Goal: Navigation & Orientation: Find specific page/section

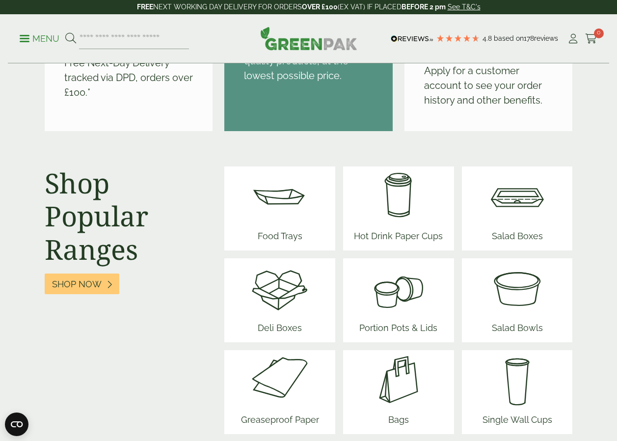
scroll to position [1276, 0]
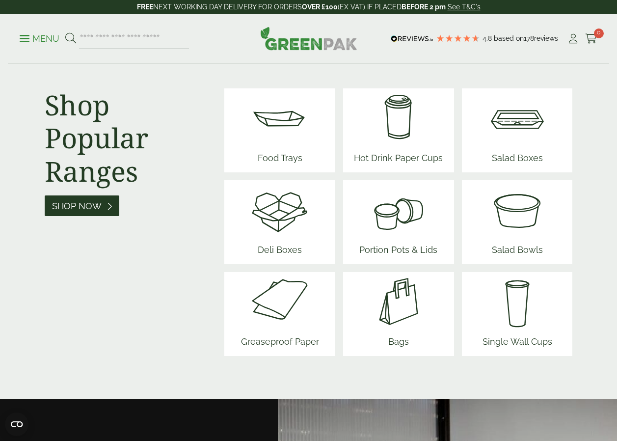
click at [101, 204] on link "Shop Now" at bounding box center [82, 205] width 75 height 21
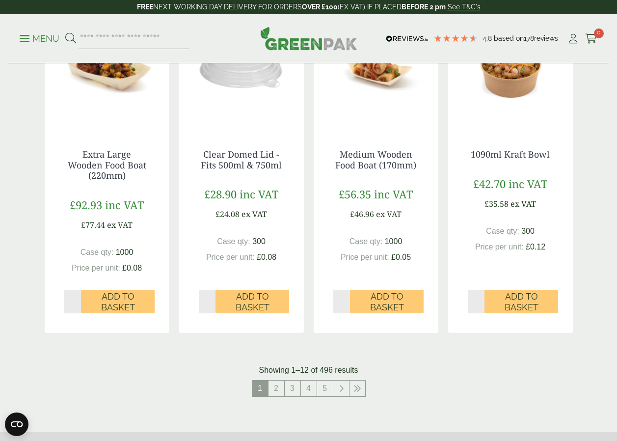
scroll to position [933, 0]
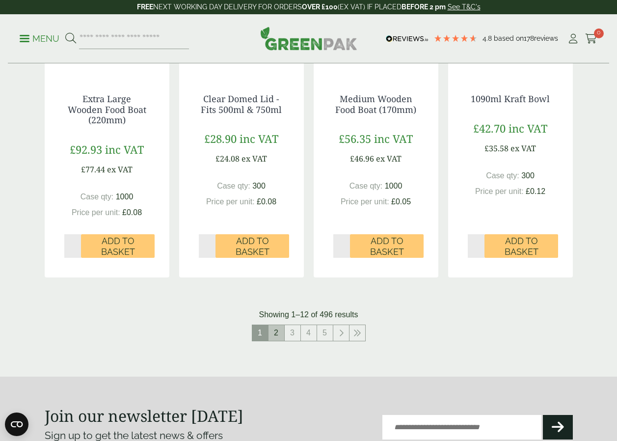
click at [280, 335] on link "2" at bounding box center [276, 333] width 16 height 16
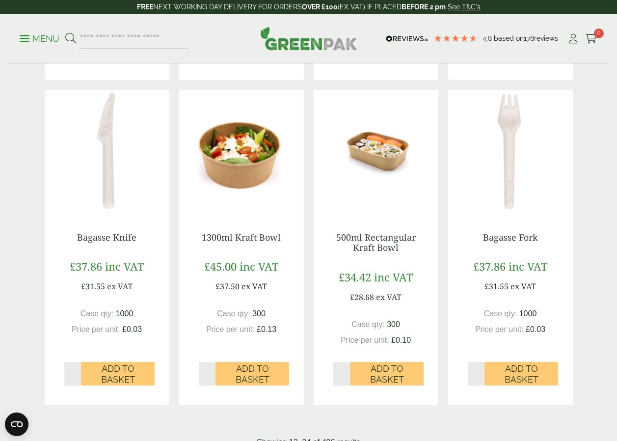
scroll to position [736, 0]
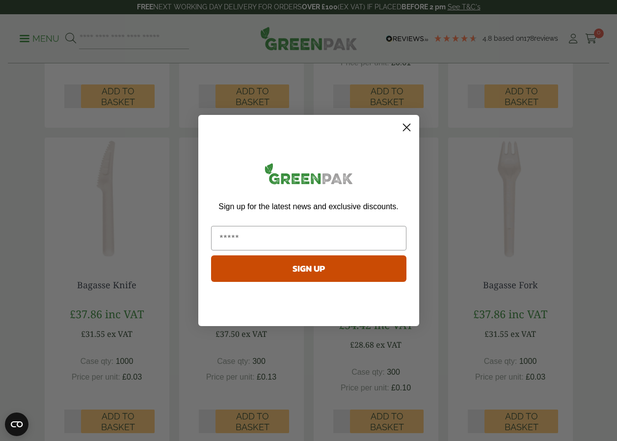
click at [409, 130] on icon "Close dialog" at bounding box center [406, 127] width 7 height 7
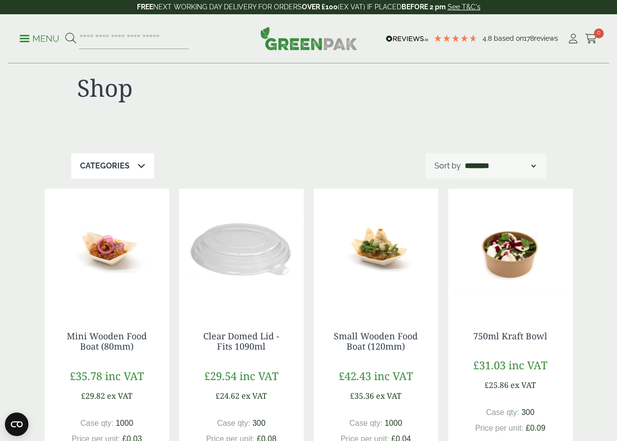
scroll to position [0, 0]
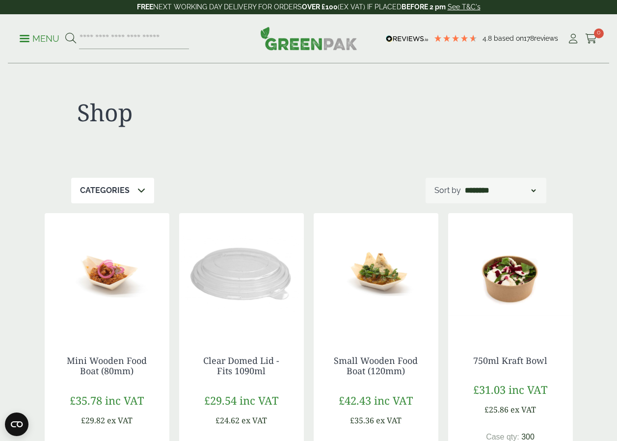
scroll to position [933, 0]
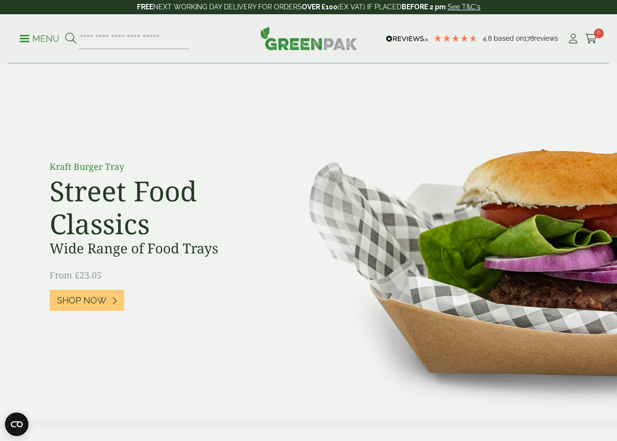
click at [32, 42] on p "Menu" at bounding box center [40, 39] width 40 height 12
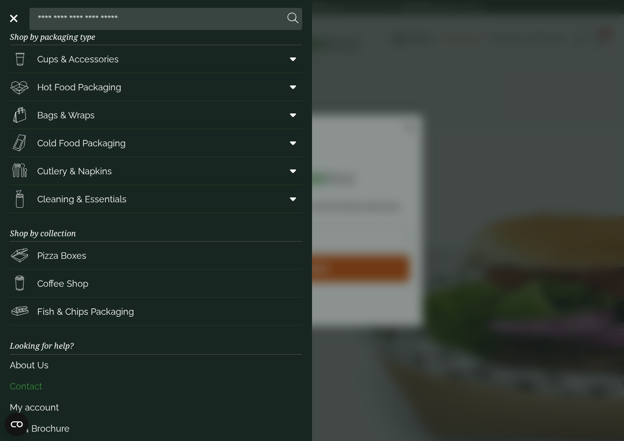
scroll to position [25, 0]
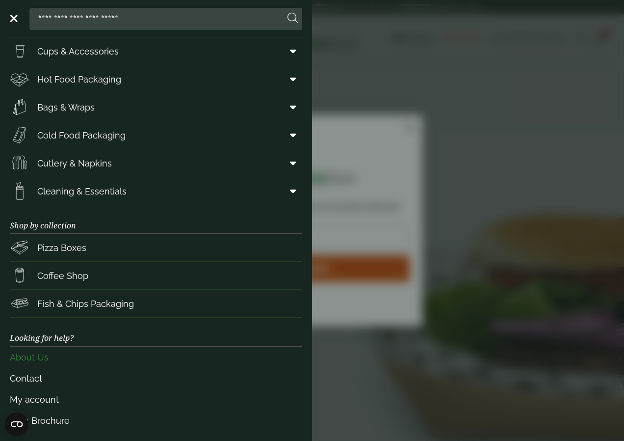
click at [40, 358] on link "About Us" at bounding box center [156, 356] width 293 height 21
